Goal: Task Accomplishment & Management: Complete application form

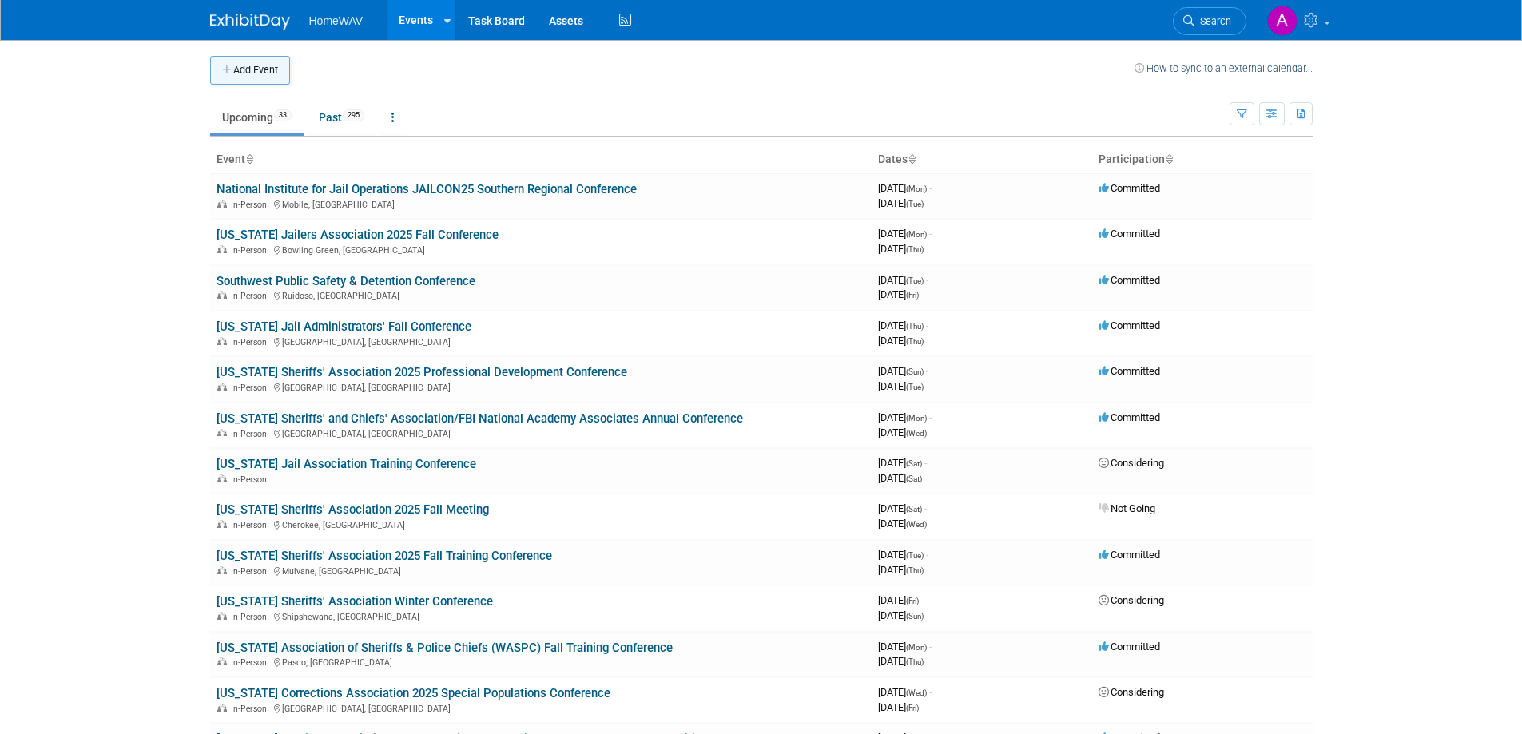
click at [280, 69] on button "Add Event" at bounding box center [250, 70] width 80 height 29
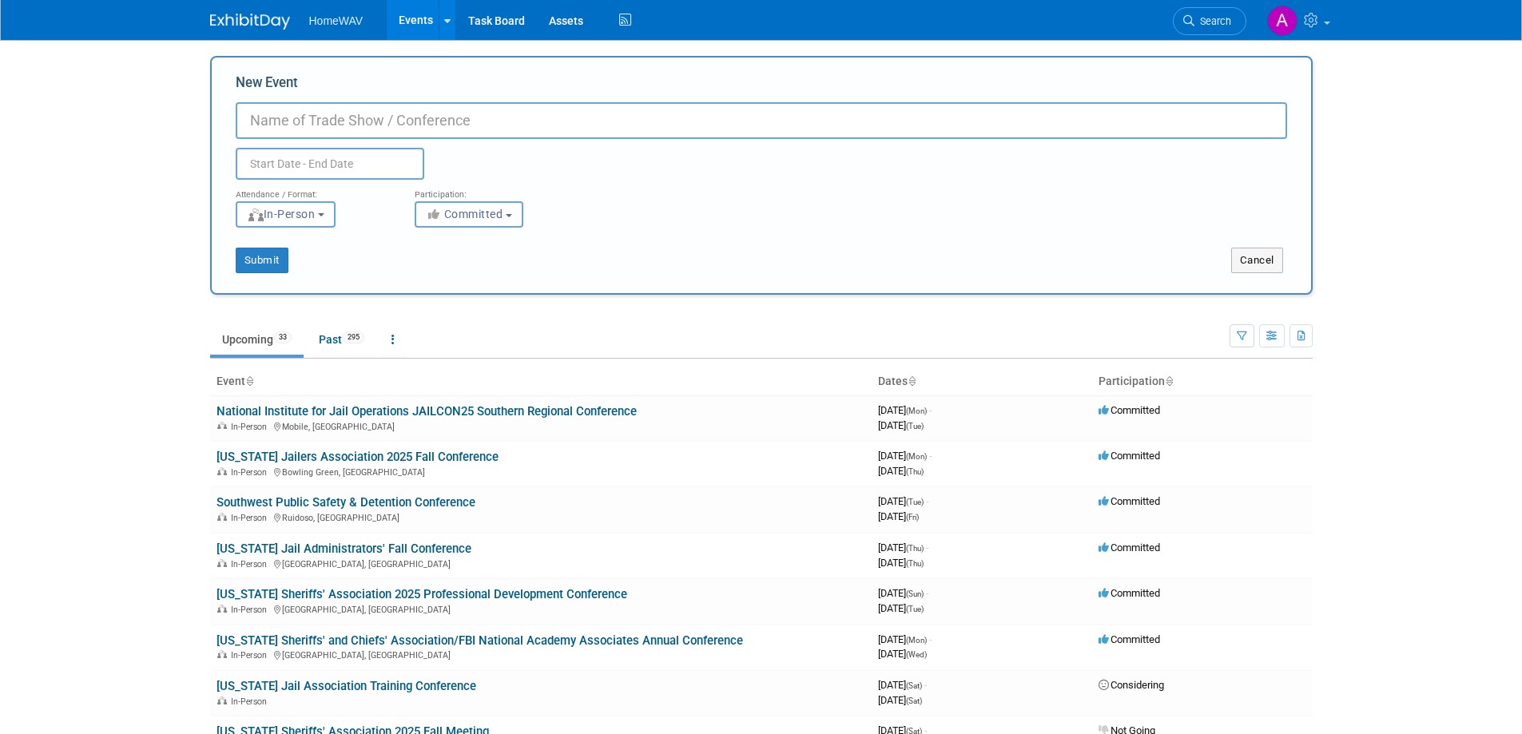
paste input "[US_STATE] Sheriffs' Association 2026 Winter Conference"
type input "[US_STATE] Sheriffs' Association 2026 Winter Conference"
click at [342, 163] on input "text" at bounding box center [330, 164] width 189 height 32
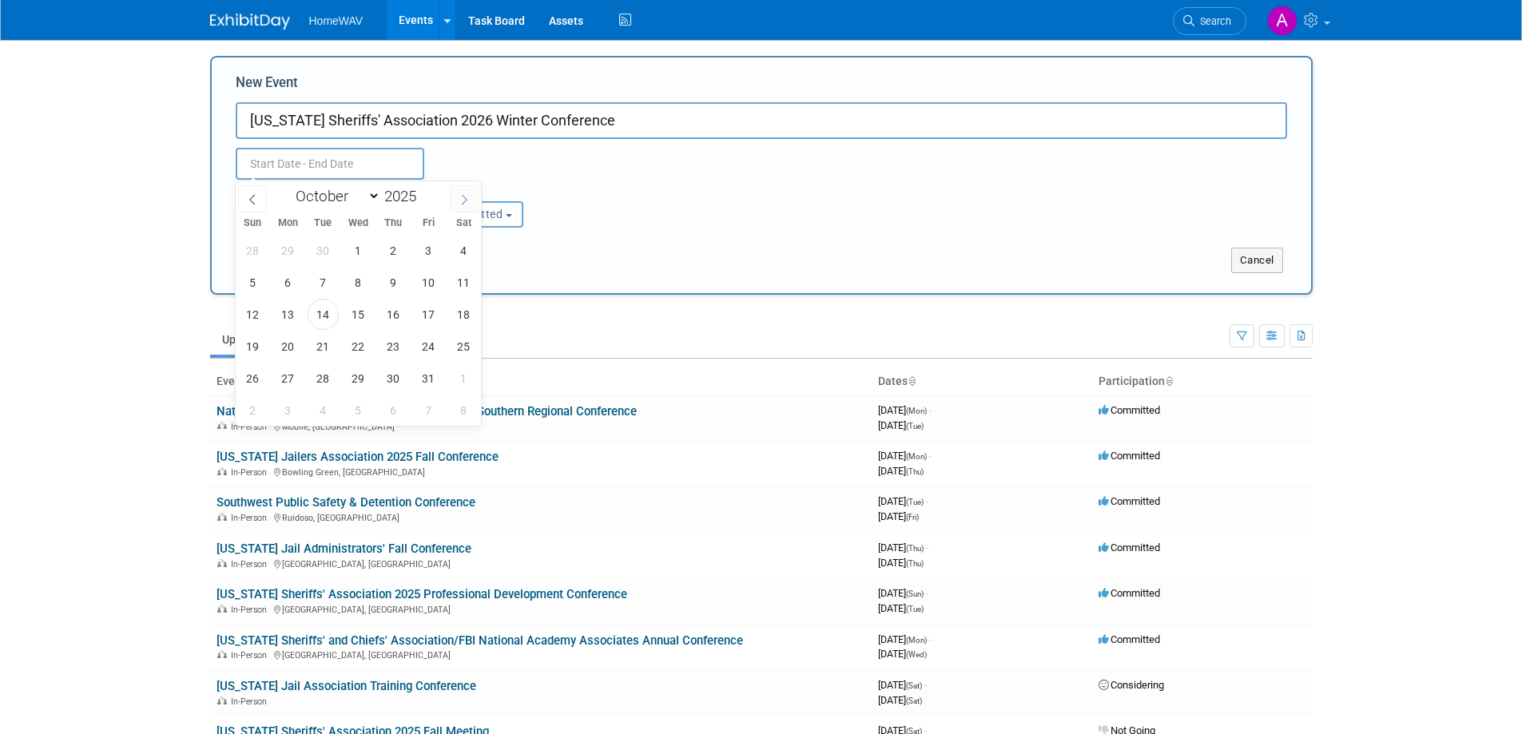
click at [466, 196] on icon at bounding box center [463, 199] width 11 height 11
select select "11"
click at [466, 196] on icon at bounding box center [463, 199] width 11 height 11
type input "2026"
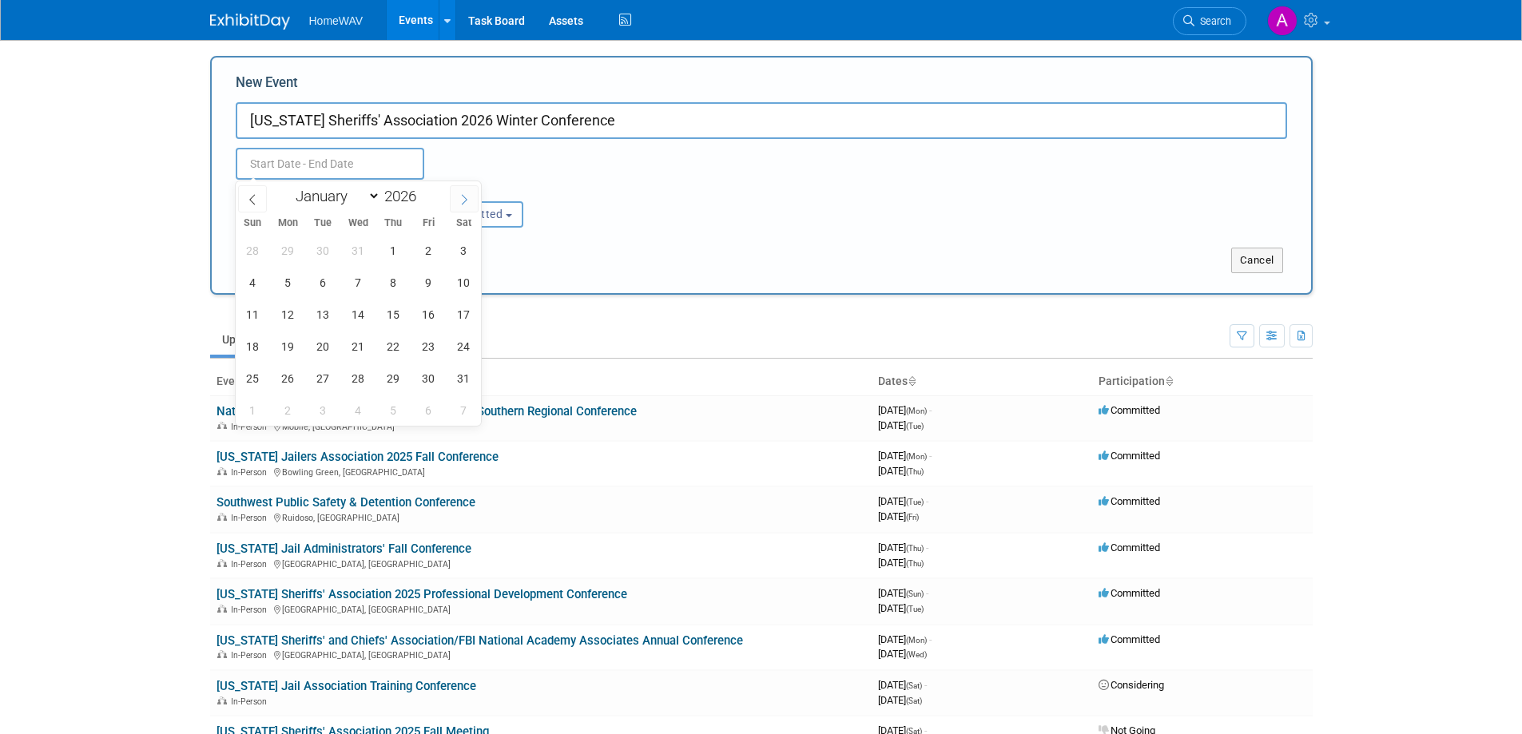
click at [466, 196] on icon at bounding box center [463, 199] width 11 height 11
select select "1"
click at [257, 251] on span "1" at bounding box center [252, 250] width 31 height 31
click at [355, 253] on span "4" at bounding box center [358, 250] width 31 height 31
type input "Feb 1, 2026 to Feb 4, 2026"
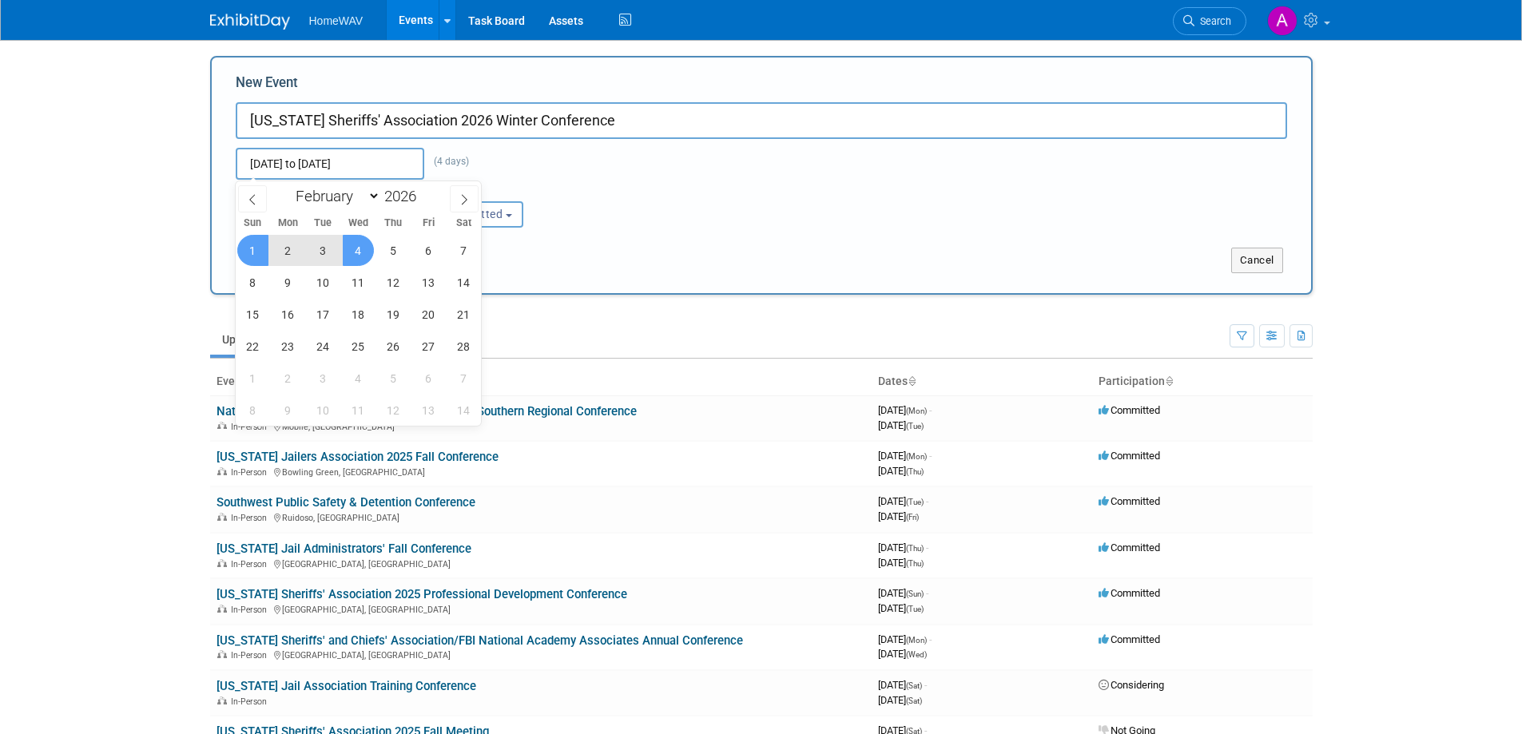
click at [578, 176] on div "Feb 1, 2026 to Feb 4, 2026 (4 days) Duplicate Event Warning" at bounding box center [761, 159] width 1075 height 41
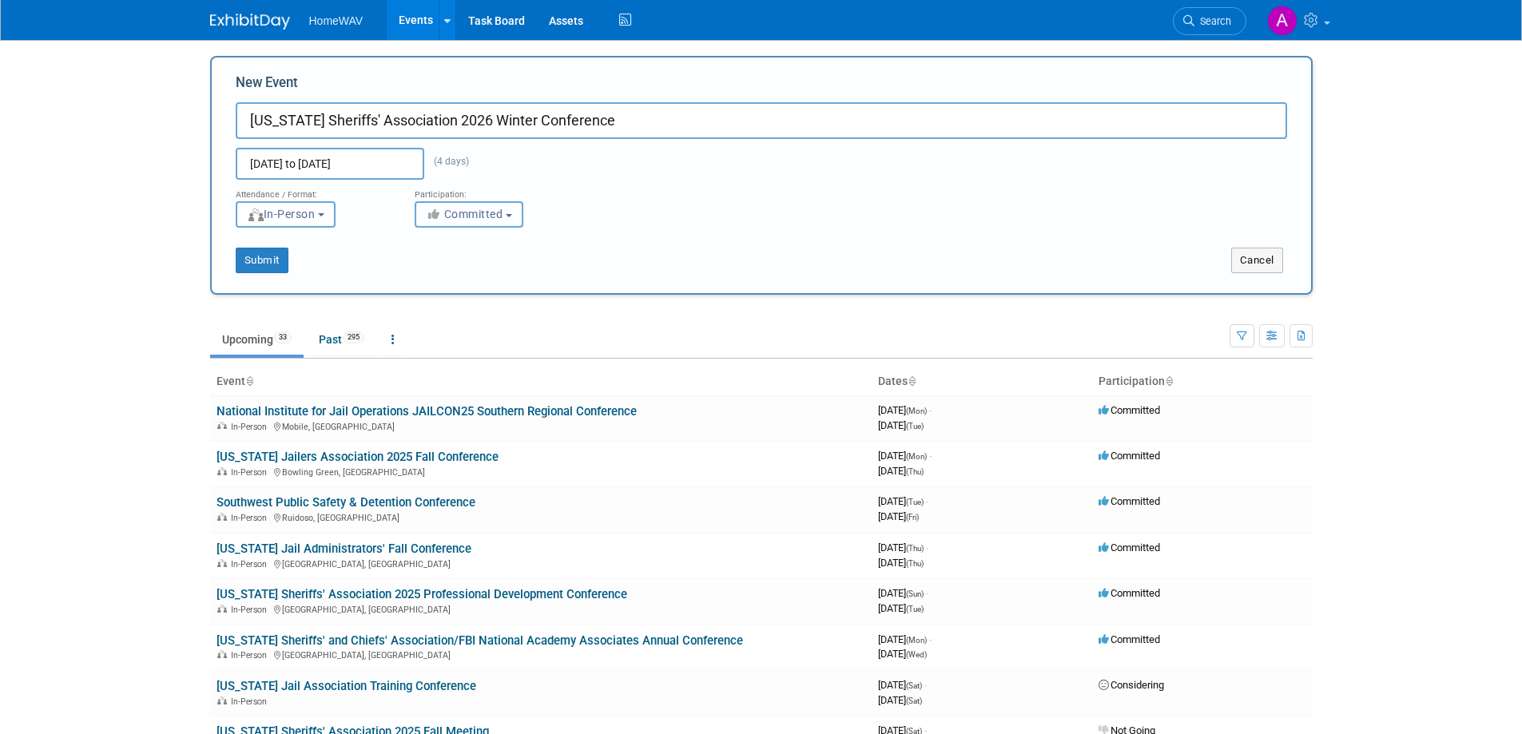
click at [481, 212] on span "Committed" at bounding box center [464, 214] width 77 height 13
click at [490, 268] on label "Considering" at bounding box center [475, 274] width 105 height 21
click at [430, 270] on input "Considering" at bounding box center [424, 275] width 10 height 10
select select "2"
click at [276, 260] on button "Submit" at bounding box center [262, 261] width 53 height 26
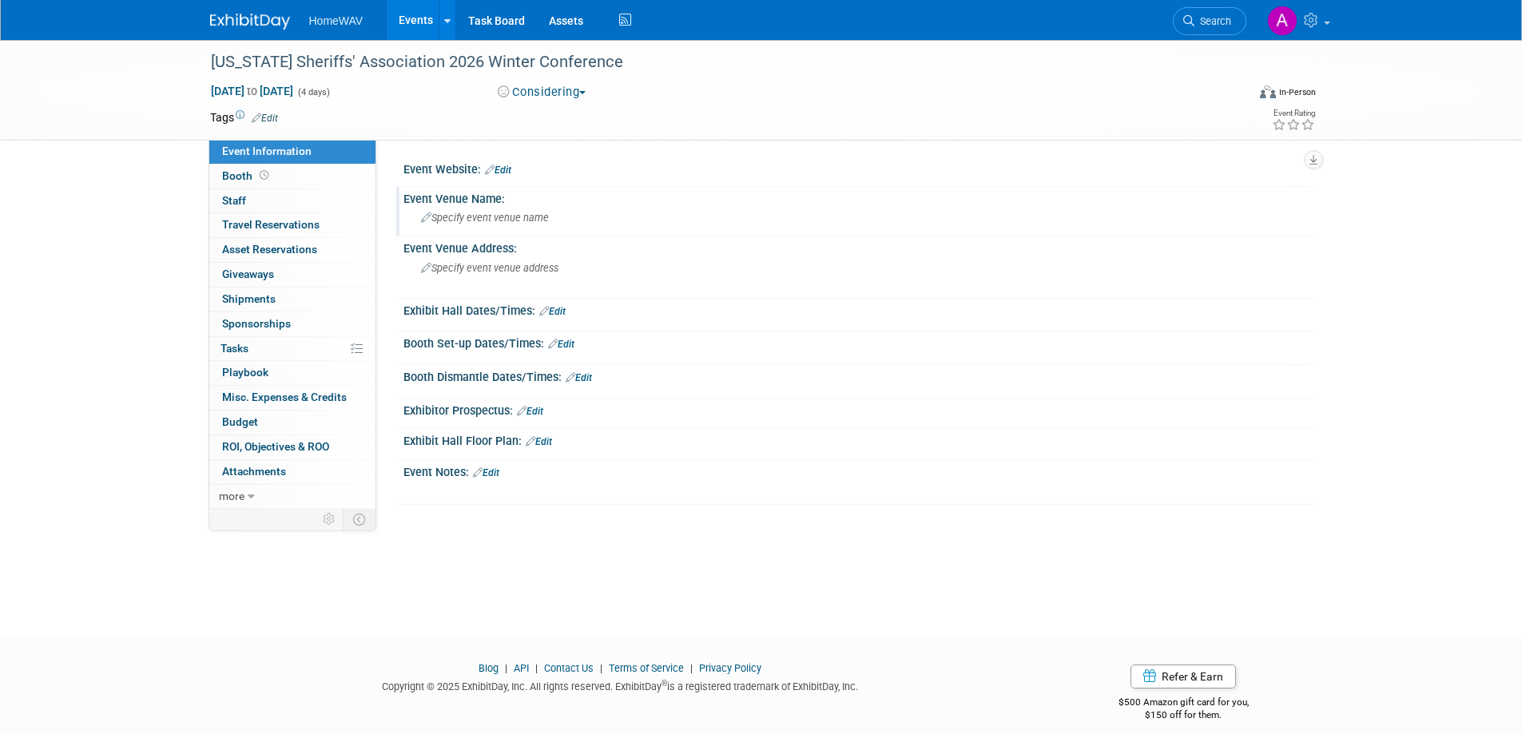
click at [470, 219] on span "Specify event venue name" at bounding box center [485, 218] width 128 height 12
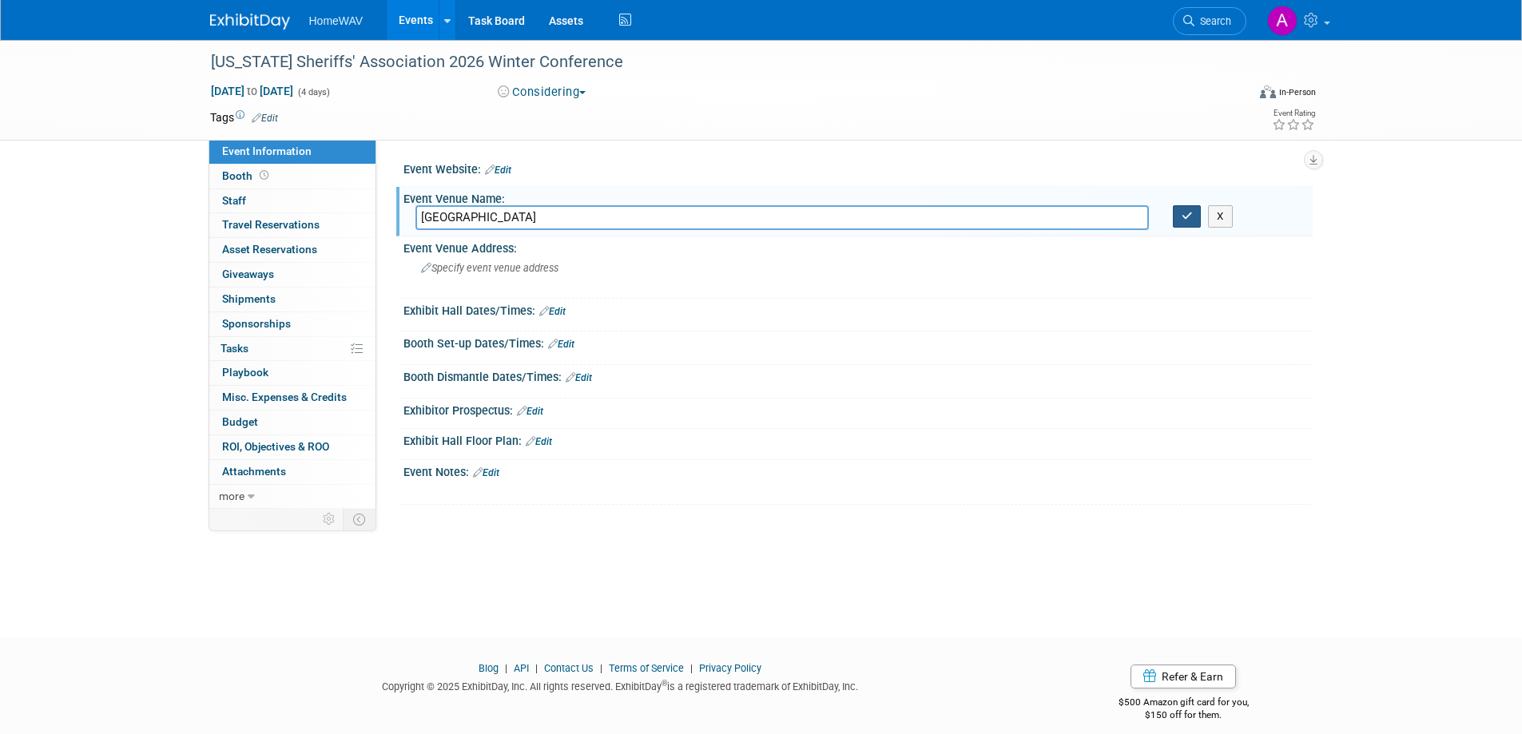
type input "Little Rock Marriott & Statehouse Convention Center"
click at [1192, 217] on icon "button" at bounding box center [1186, 216] width 11 height 10
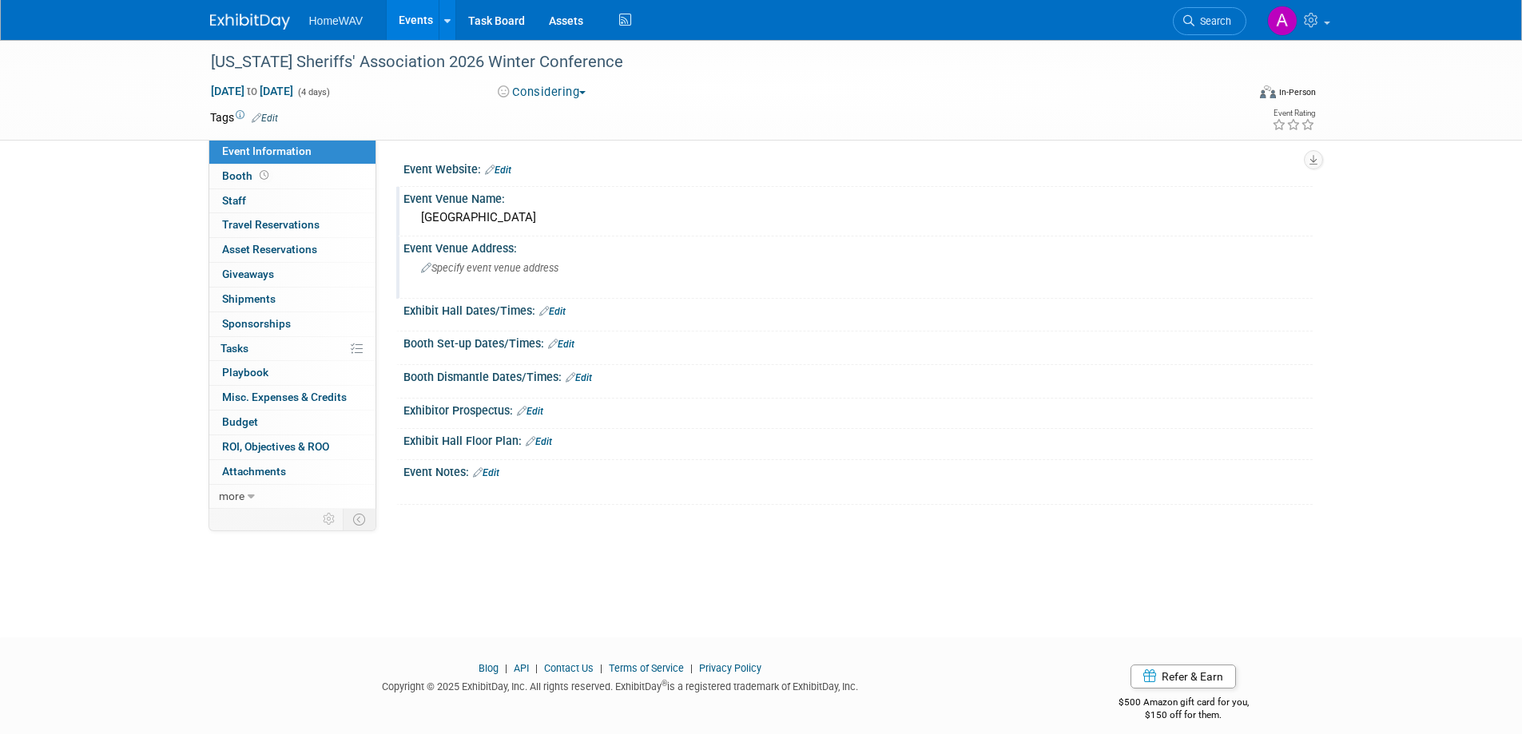
click at [507, 272] on span "Specify event venue address" at bounding box center [489, 268] width 137 height 12
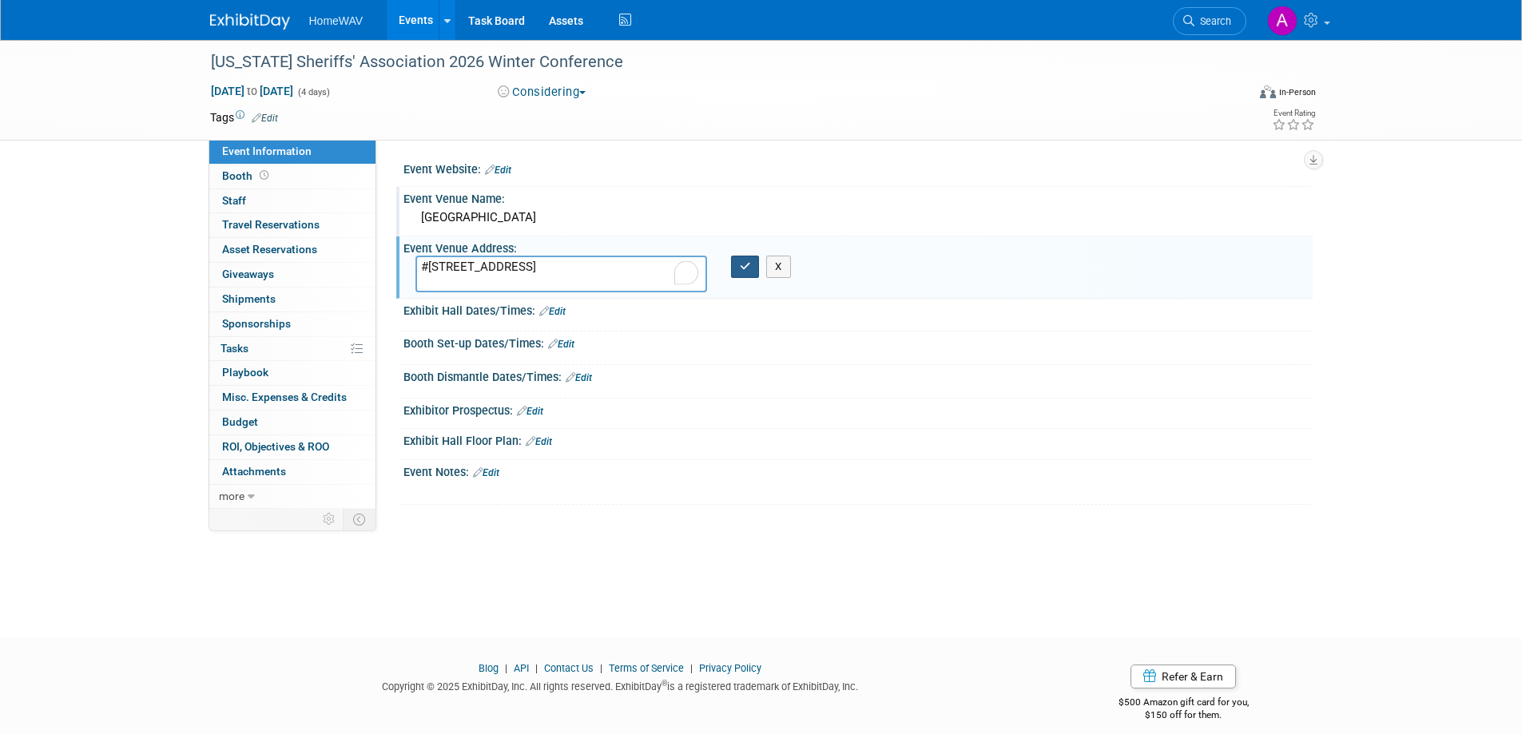
type textarea "#3 Statehouse Plaza Little Rock, AR 72201"
click at [750, 268] on icon "button" at bounding box center [745, 266] width 11 height 10
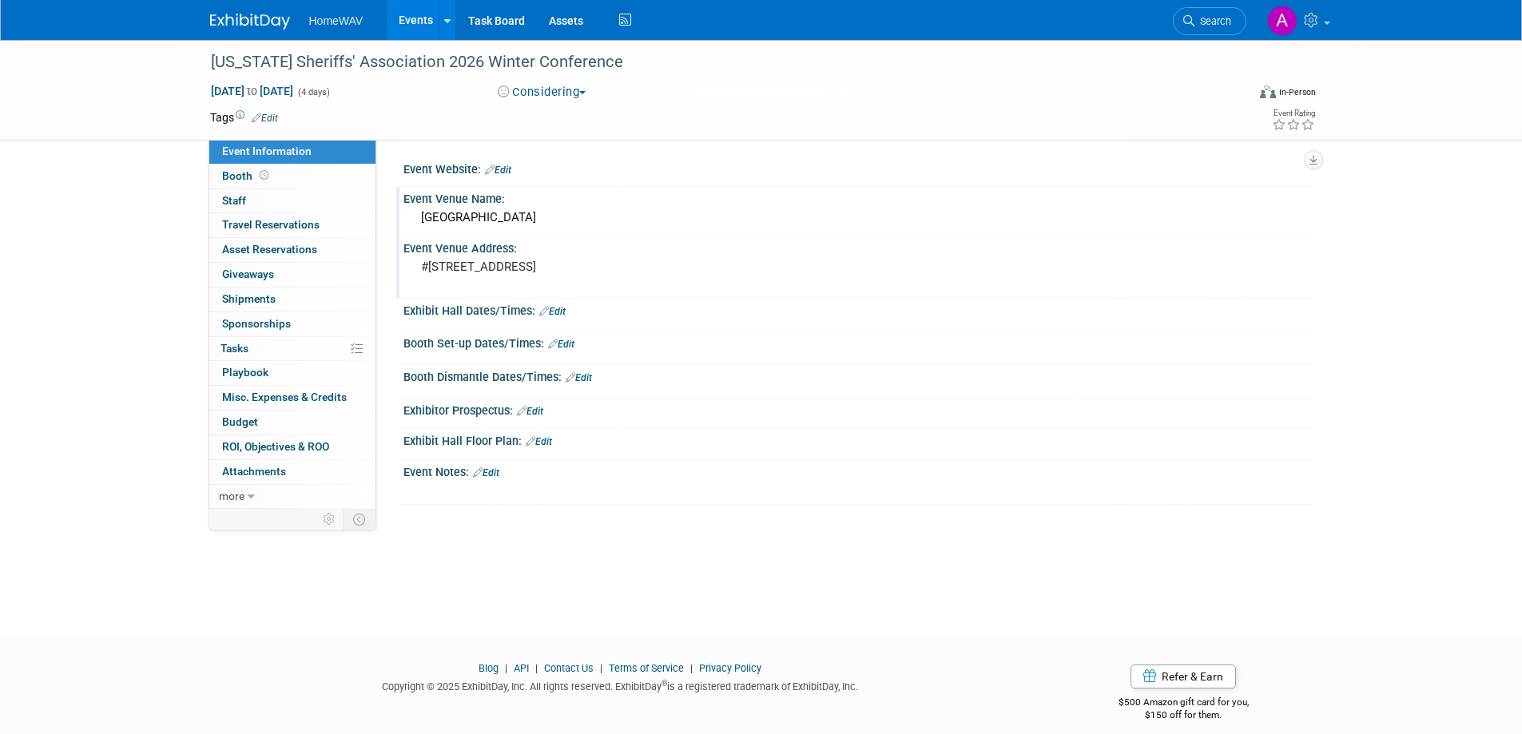
click at [509, 165] on link "Edit" at bounding box center [498, 170] width 26 height 11
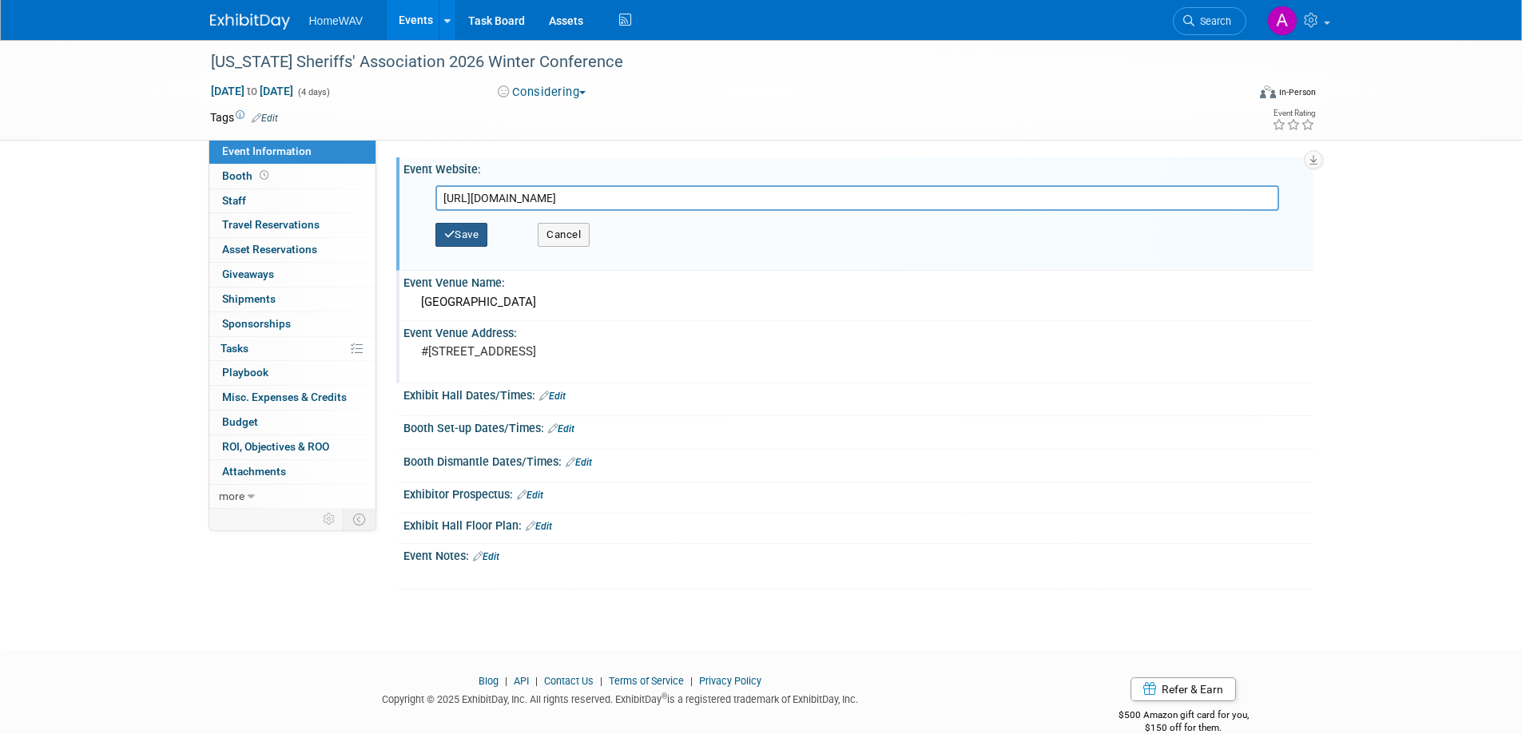
type input "https://arsheriffs.org/2025/10/01/2026-winter-conference-registration/"
click at [479, 233] on button "Save" at bounding box center [461, 235] width 53 height 24
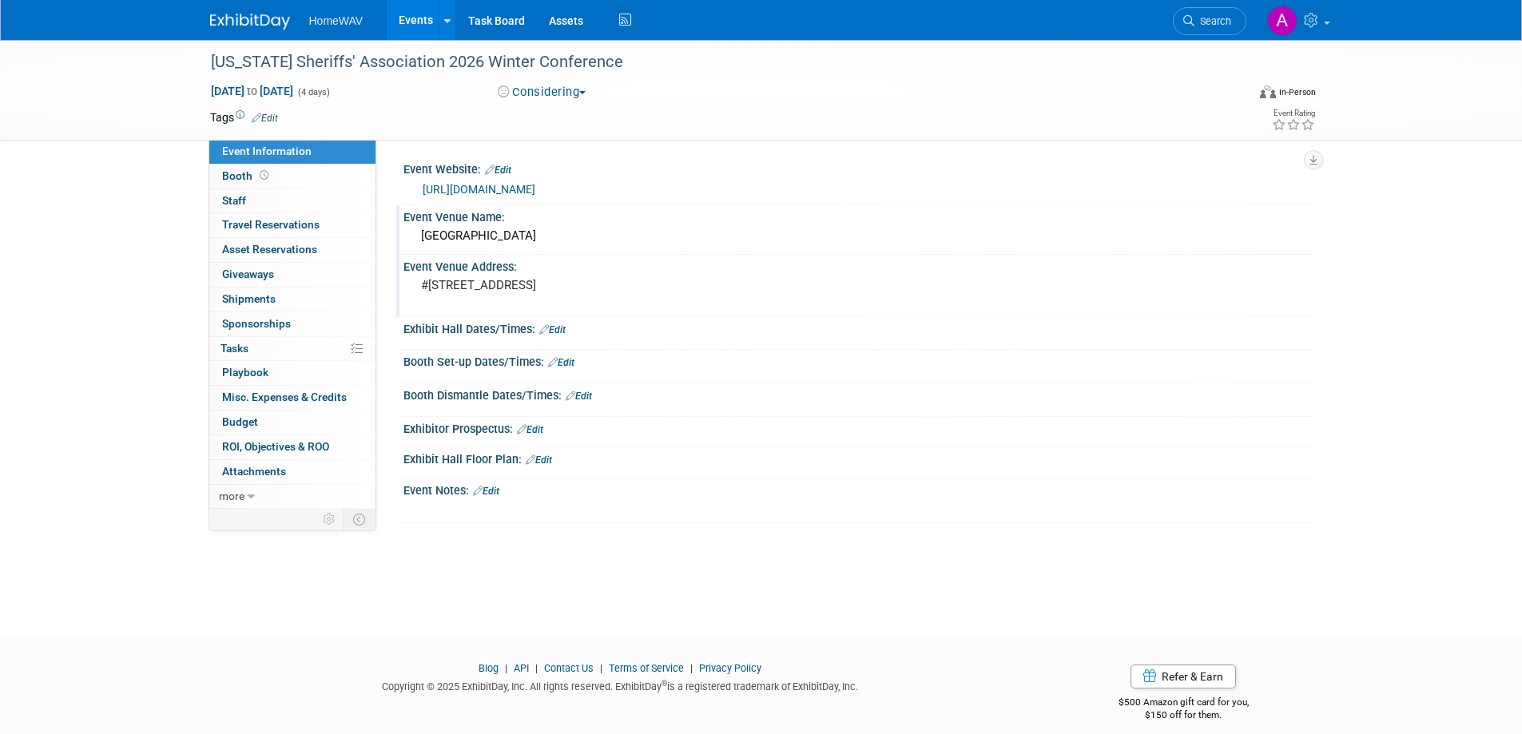
click at [490, 490] on link "Edit" at bounding box center [486, 491] width 26 height 11
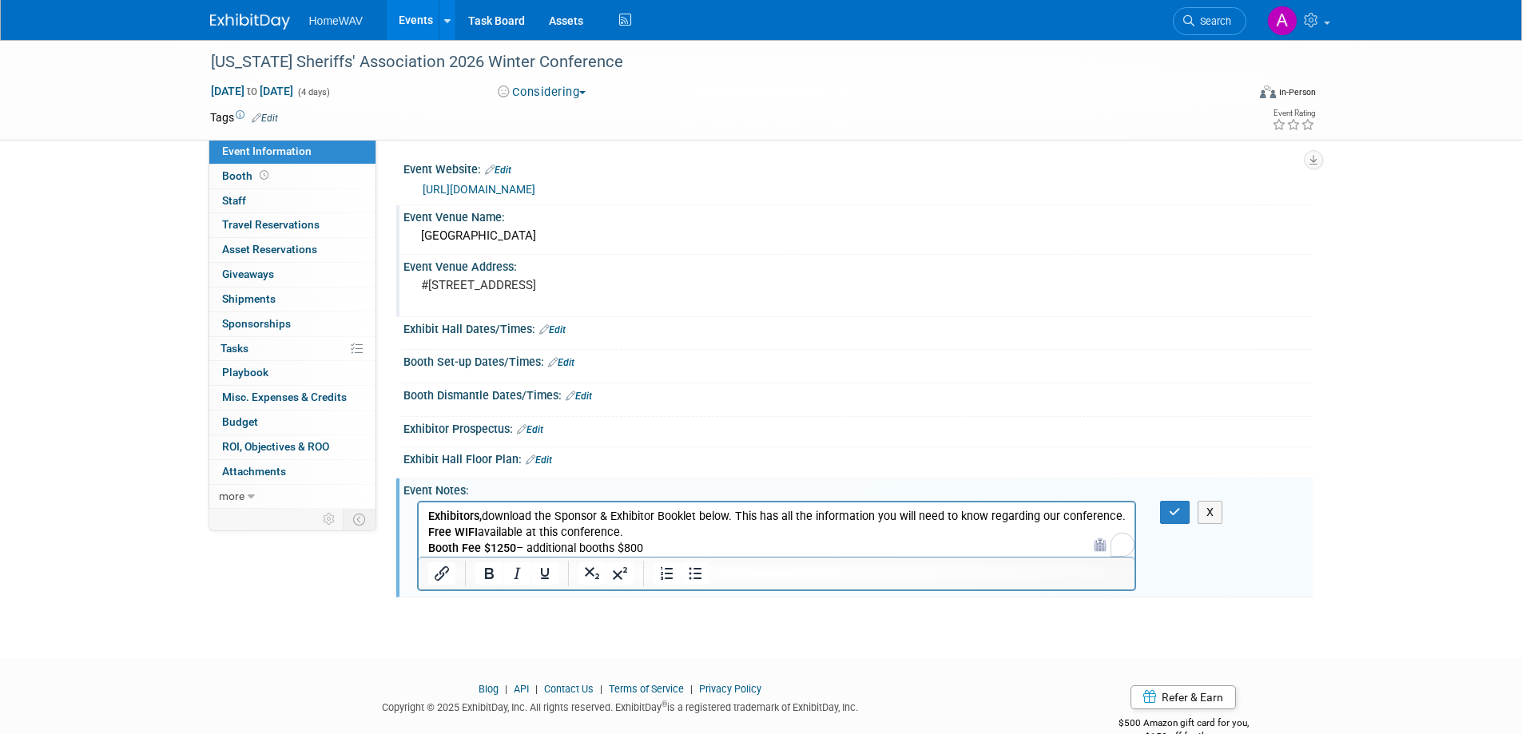
drag, startPoint x: 730, startPoint y: 512, endPoint x: 706, endPoint y: 513, distance: 24.0
click at [706, 513] on p "Exhibitors, download the Sponsor & Exhibitor Booklet below. This has all the in…" at bounding box center [776, 533] width 698 height 48
click at [728, 513] on p "Exhibitors, download the Sponsor & Exhibitor Booklet below. This has all the in…" at bounding box center [776, 533] width 698 height 48
click at [642, 531] on p "Exhibitors, download the Sponsor & Exhibitor Booklet. This has all the informat…" at bounding box center [776, 533] width 698 height 48
click at [655, 546] on p "Exhibitors, download the Sponsor & Exhibitor Booklet. This has all the informat…" at bounding box center [776, 533] width 698 height 48
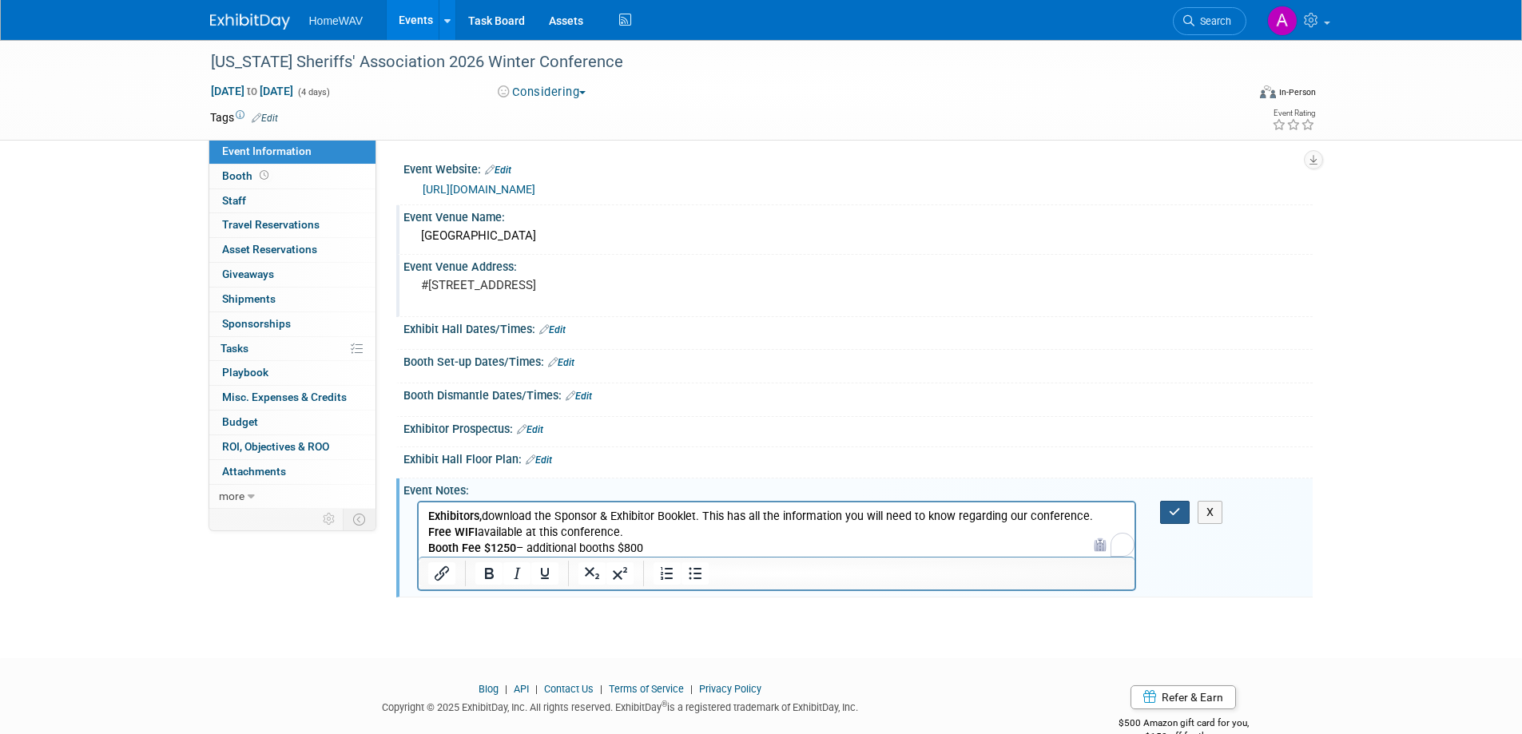
click at [1179, 513] on icon "button" at bounding box center [1175, 511] width 12 height 11
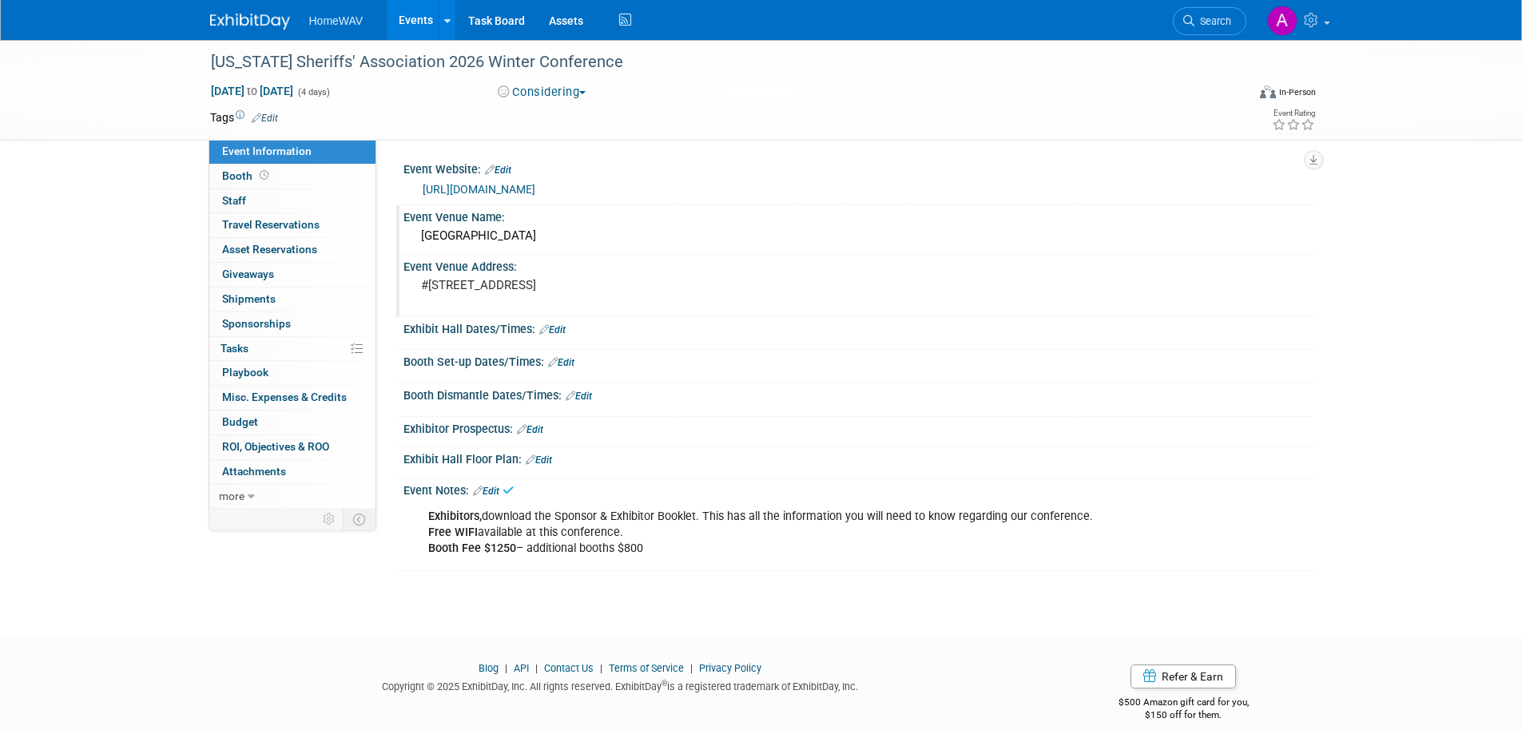
click at [621, 596] on div "Arkansas Sheriffs' Association 2026 Winter Conference Feb 1, 2026 to Feb 4, 202…" at bounding box center [761, 324] width 1522 height 569
click at [494, 491] on link "Edit" at bounding box center [486, 491] width 26 height 11
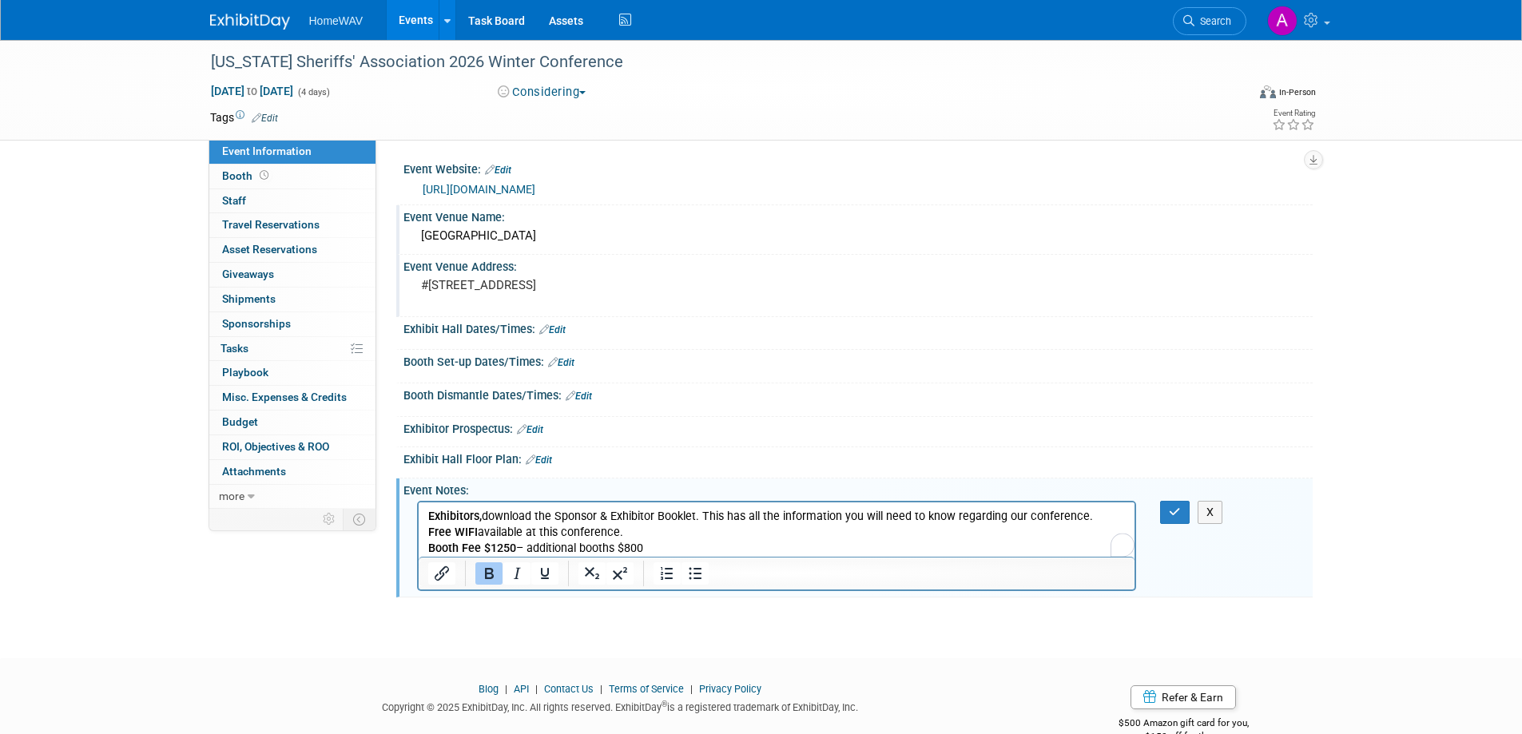
click at [668, 546] on p "Exhibitors, download the Sponsor & Exhibitor Booklet. This has all the informat…" at bounding box center [776, 533] width 698 height 48
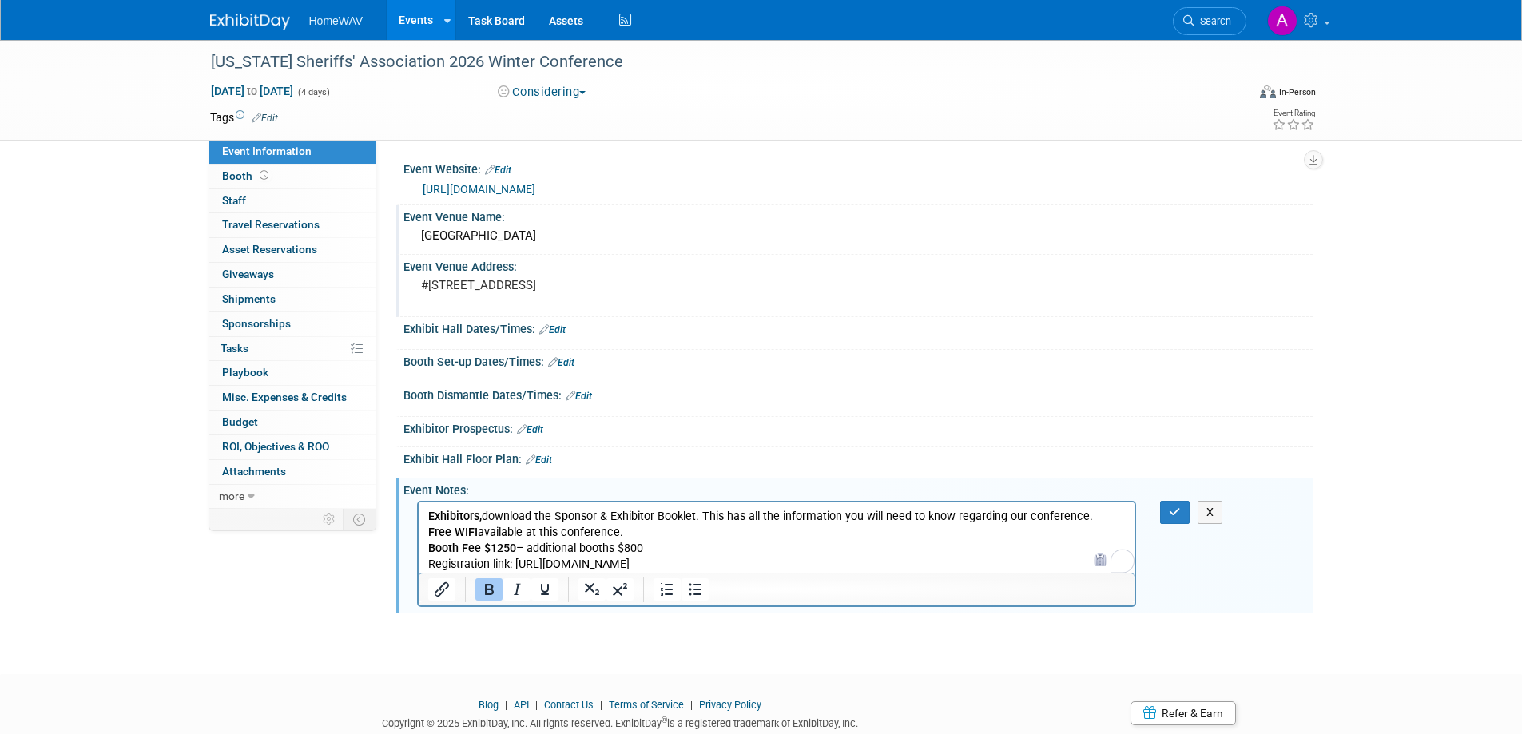
click at [780, 566] on p "Registration link: https://arsheriffs.org/2026-winter-conference-html/" at bounding box center [776, 565] width 698 height 16
drag, startPoint x: 512, startPoint y: 562, endPoint x: 424, endPoint y: 558, distance: 88.0
click at [424, 558] on html "Exhibitors, download the Sponsor & Exhibitor Booklet. This has all the informat…" at bounding box center [776, 537] width 716 height 70
click at [492, 585] on icon "Bold" at bounding box center [489, 589] width 9 height 11
click at [818, 574] on div at bounding box center [777, 589] width 716 height 33
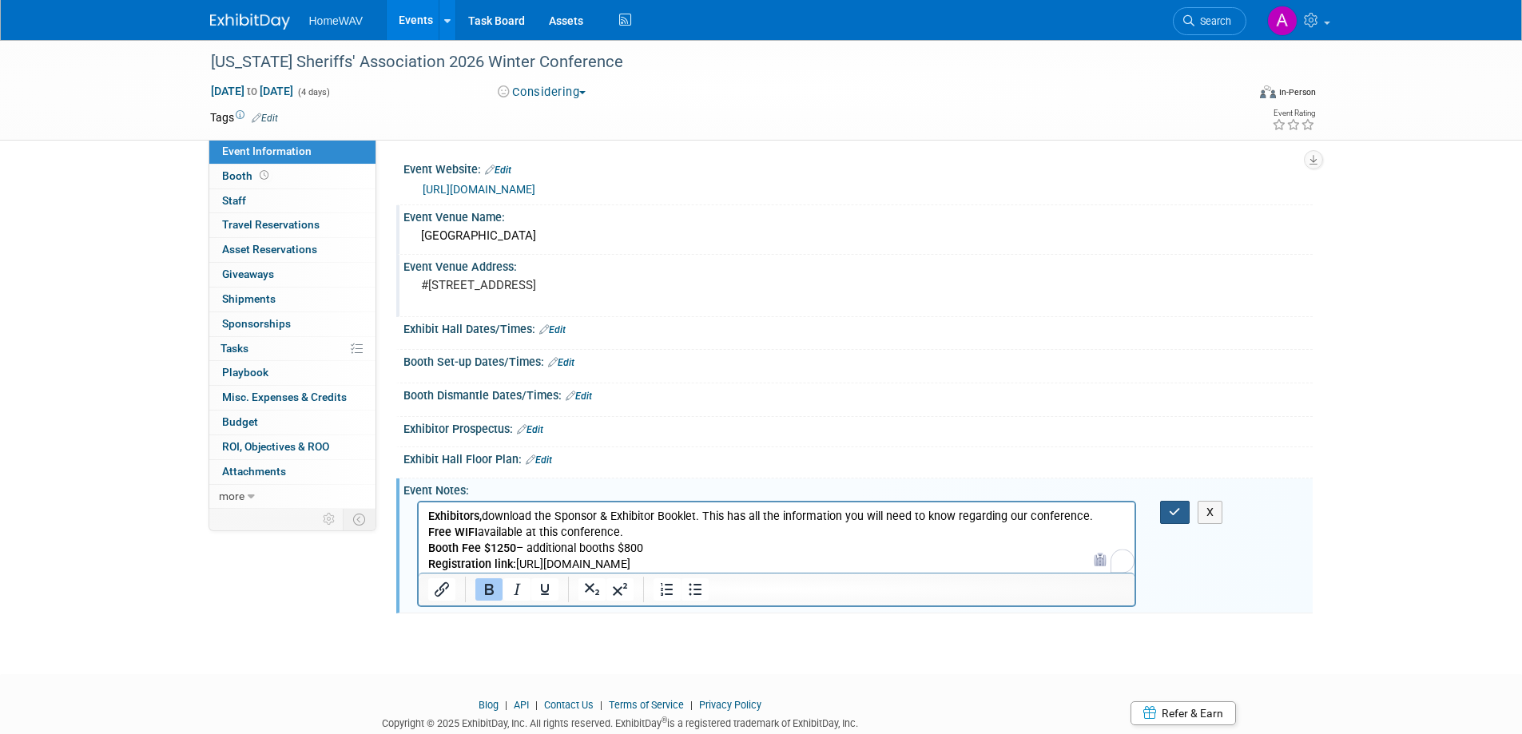
click at [1177, 513] on icon "button" at bounding box center [1175, 511] width 12 height 11
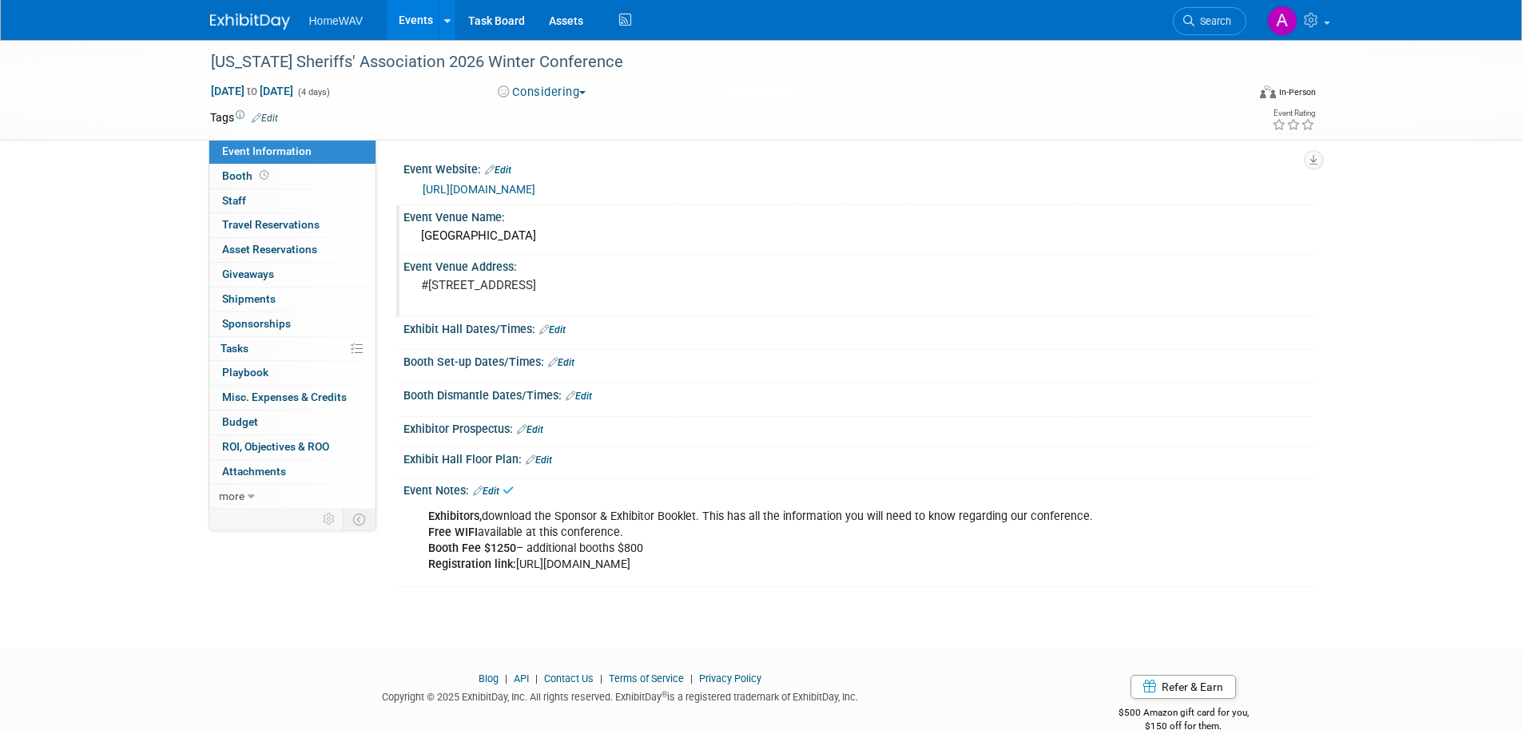
click at [724, 611] on div "Arkansas Sheriffs' Association 2026 Winter Conference Feb 1, 2026 to Feb 4, 202…" at bounding box center [761, 329] width 1522 height 579
click at [417, 26] on link "Events" at bounding box center [416, 20] width 58 height 40
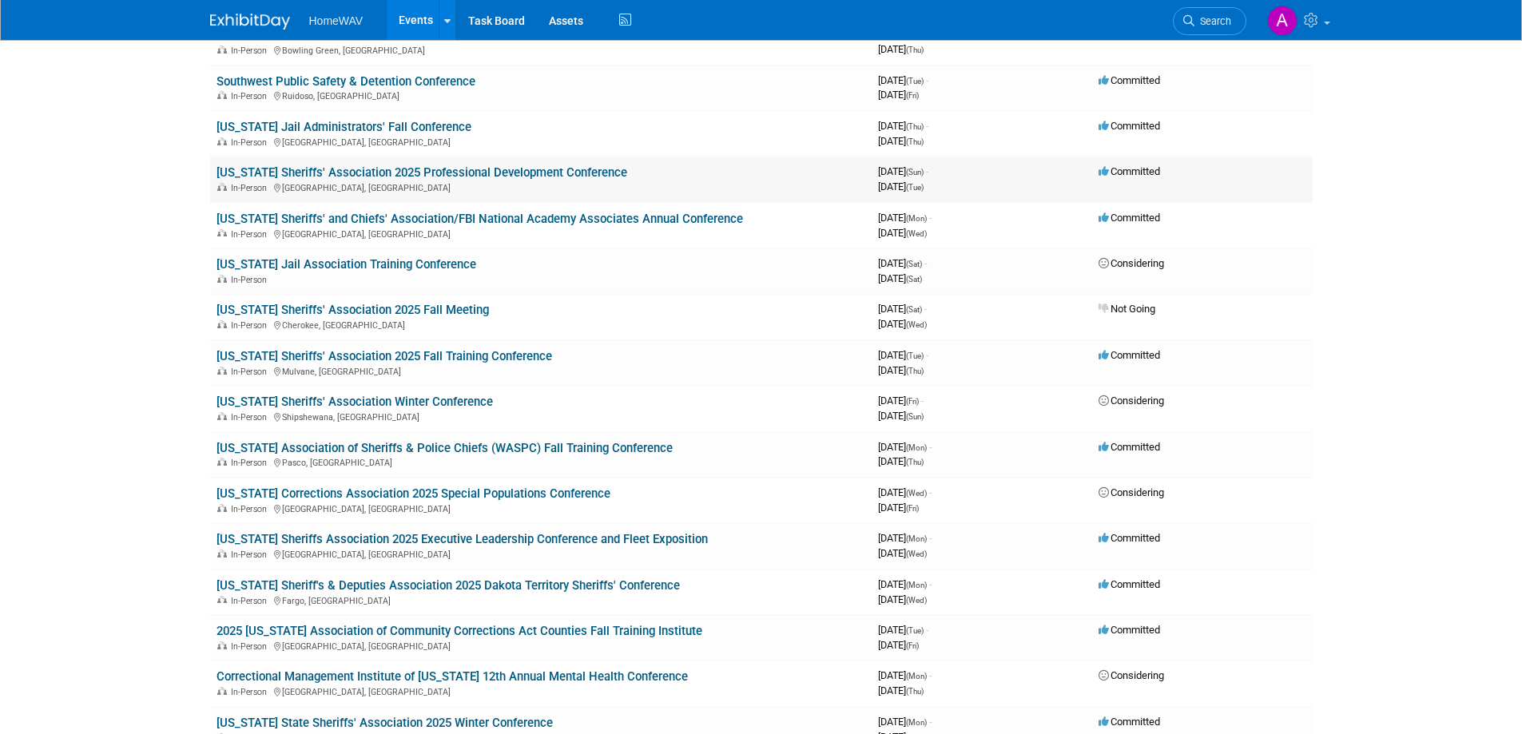
scroll to position [240, 0]
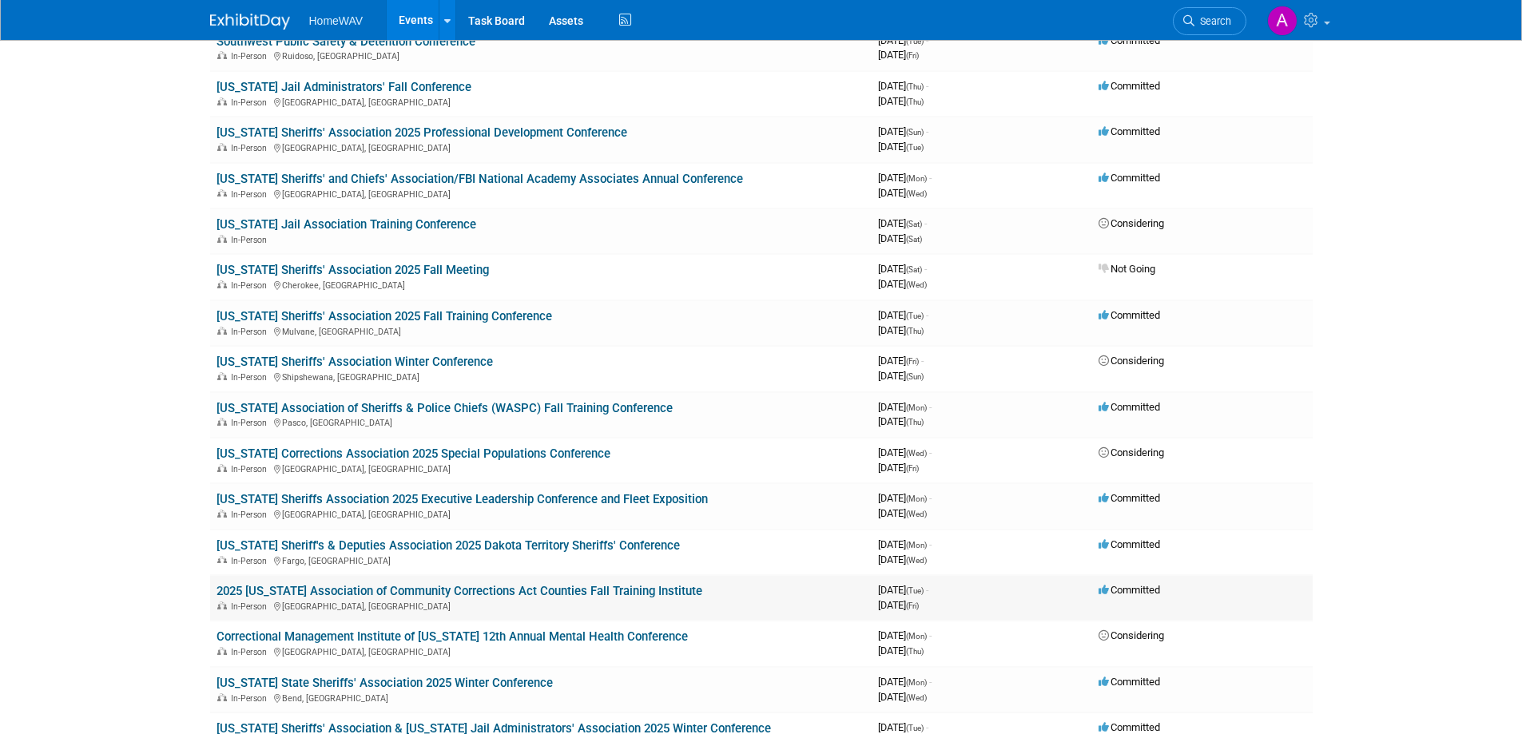
click at [430, 587] on link "2025 [US_STATE] Association of Community Corrections Act Counties Fall Training…" at bounding box center [459, 591] width 486 height 14
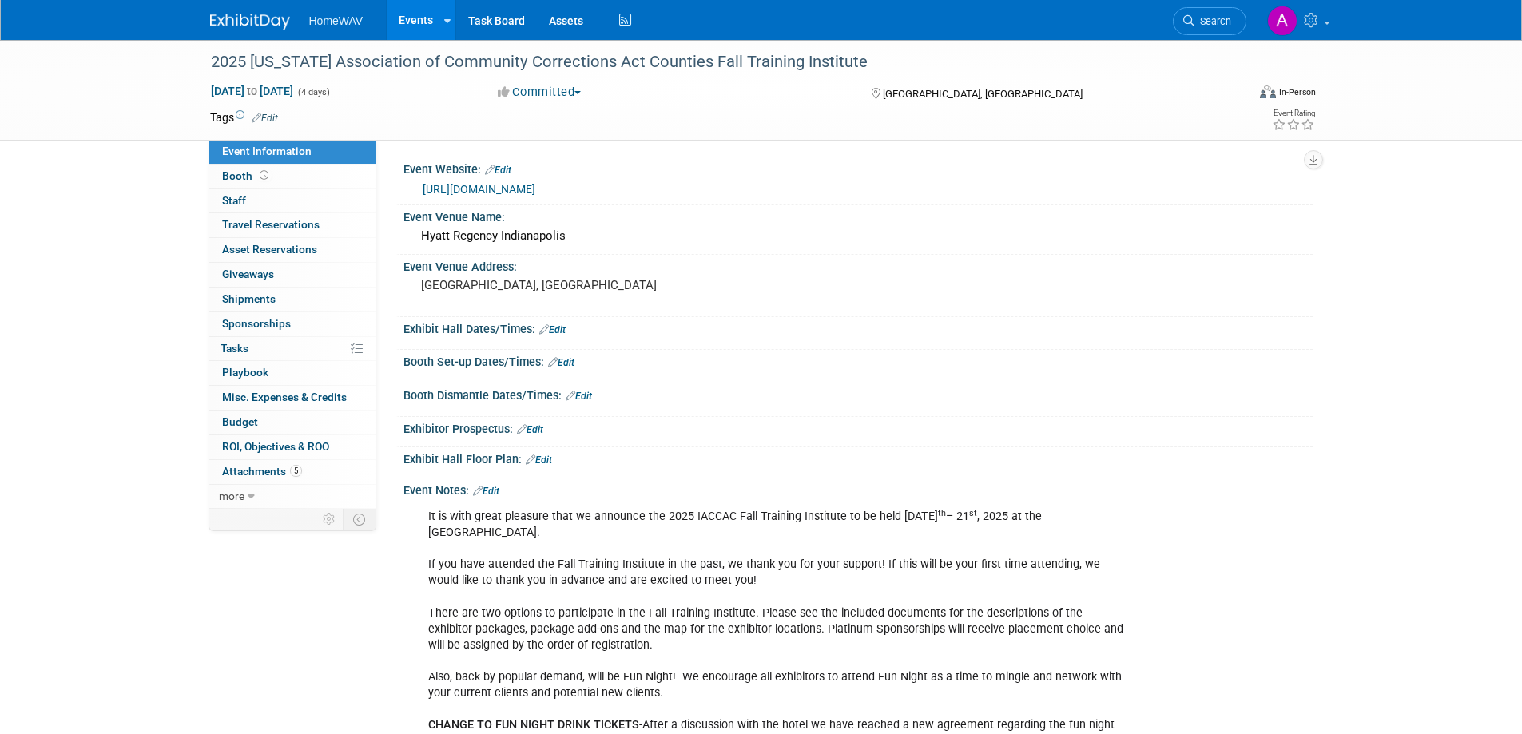
click at [410, 18] on link "Events" at bounding box center [416, 20] width 58 height 40
